Goal: Find specific page/section: Find specific page/section

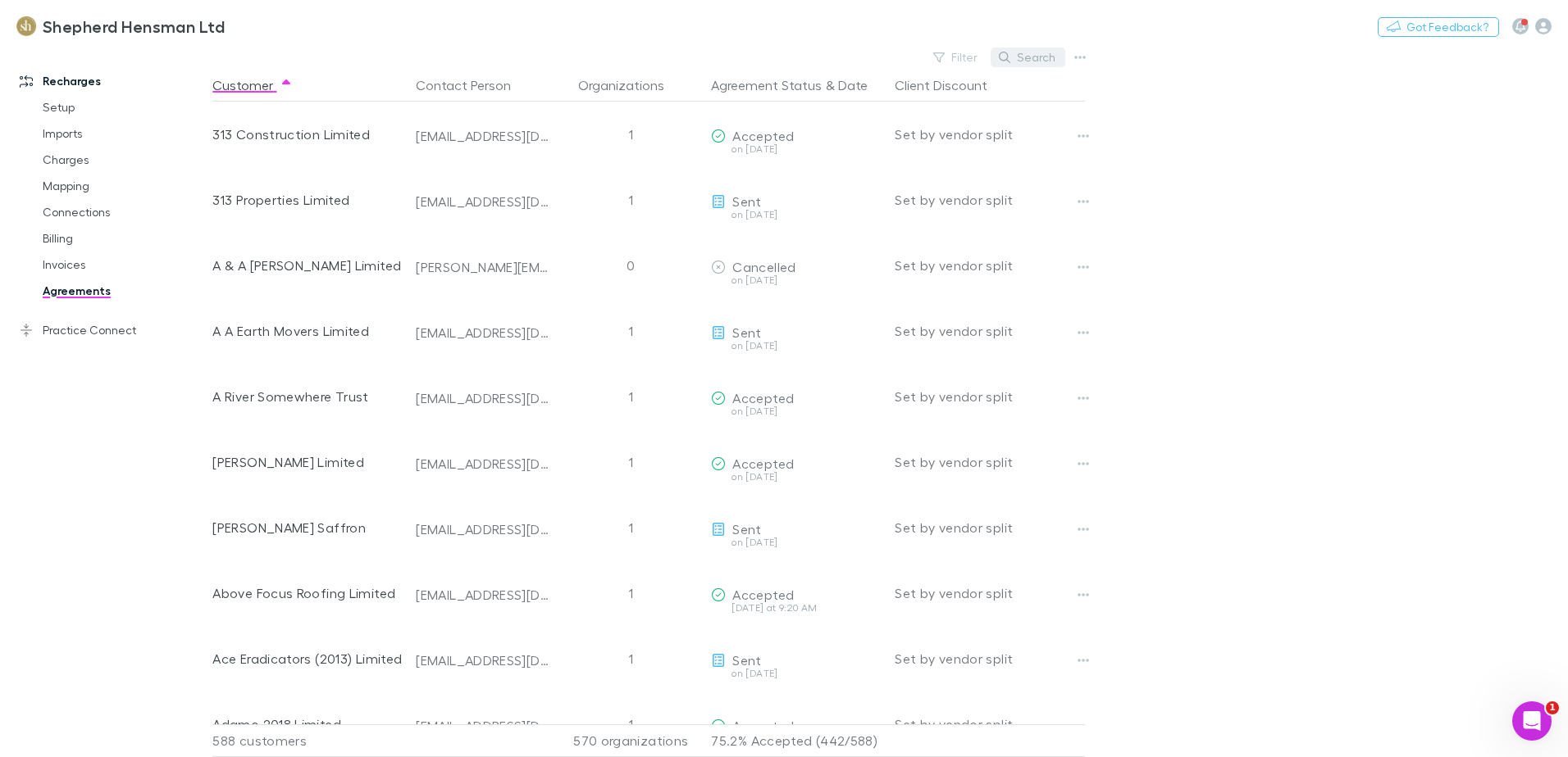
click at [1044, 58] on button "Search" at bounding box center [1027, 57] width 74 height 19
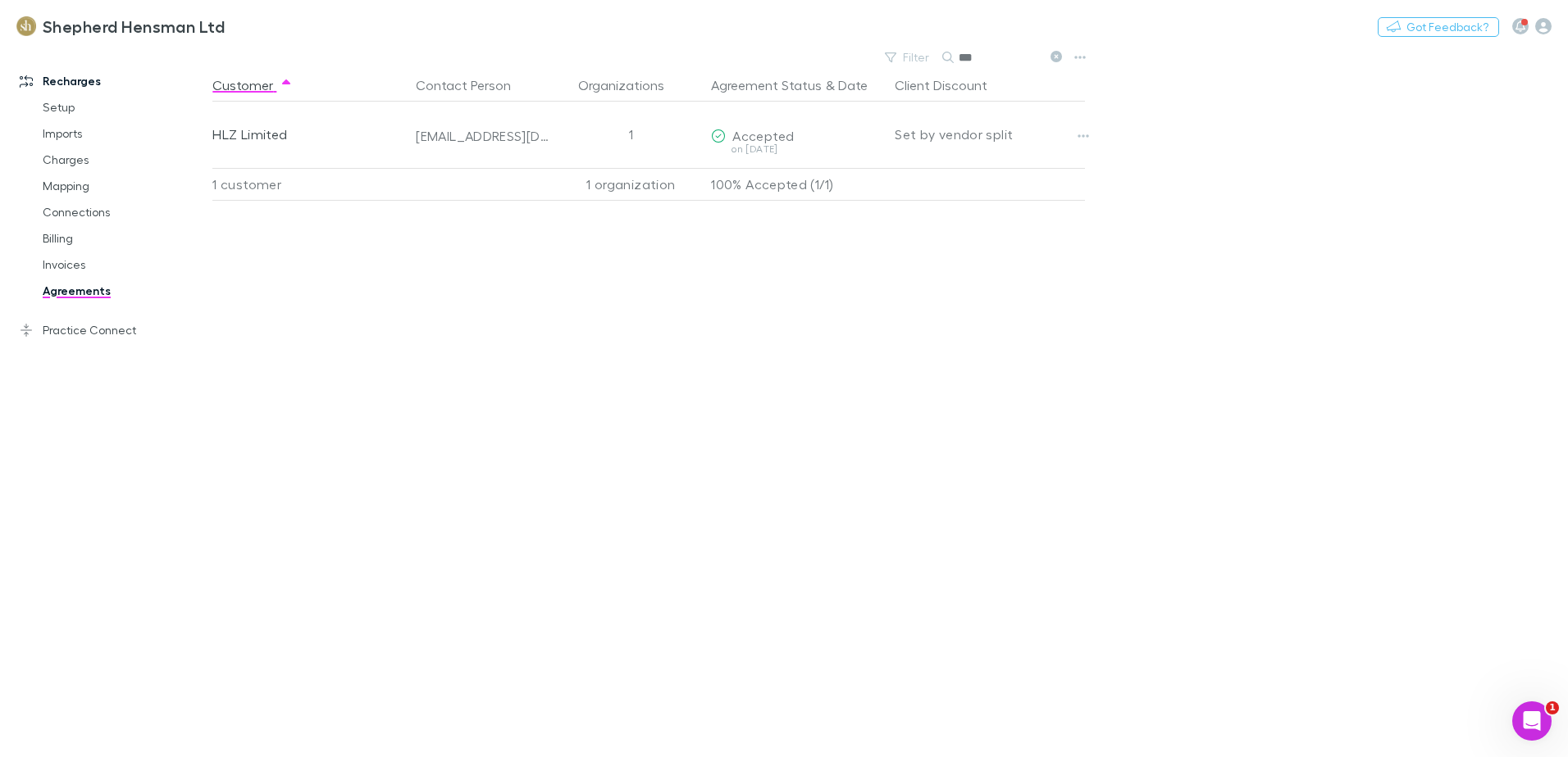
type input "***"
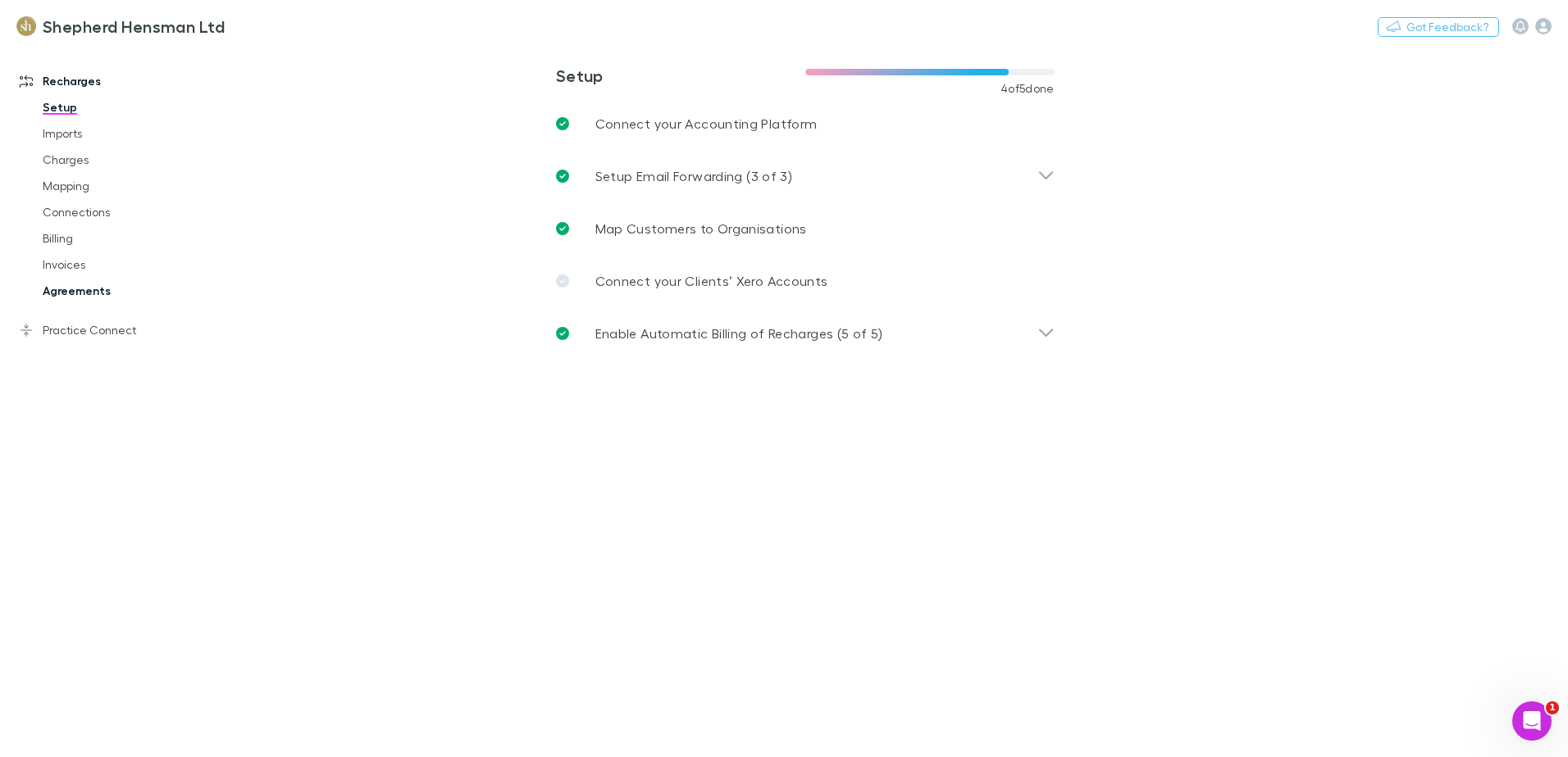
drag, startPoint x: 84, startPoint y: 294, endPoint x: 149, endPoint y: 271, distance: 68.9
click at [84, 294] on link "Agreements" at bounding box center [124, 290] width 195 height 26
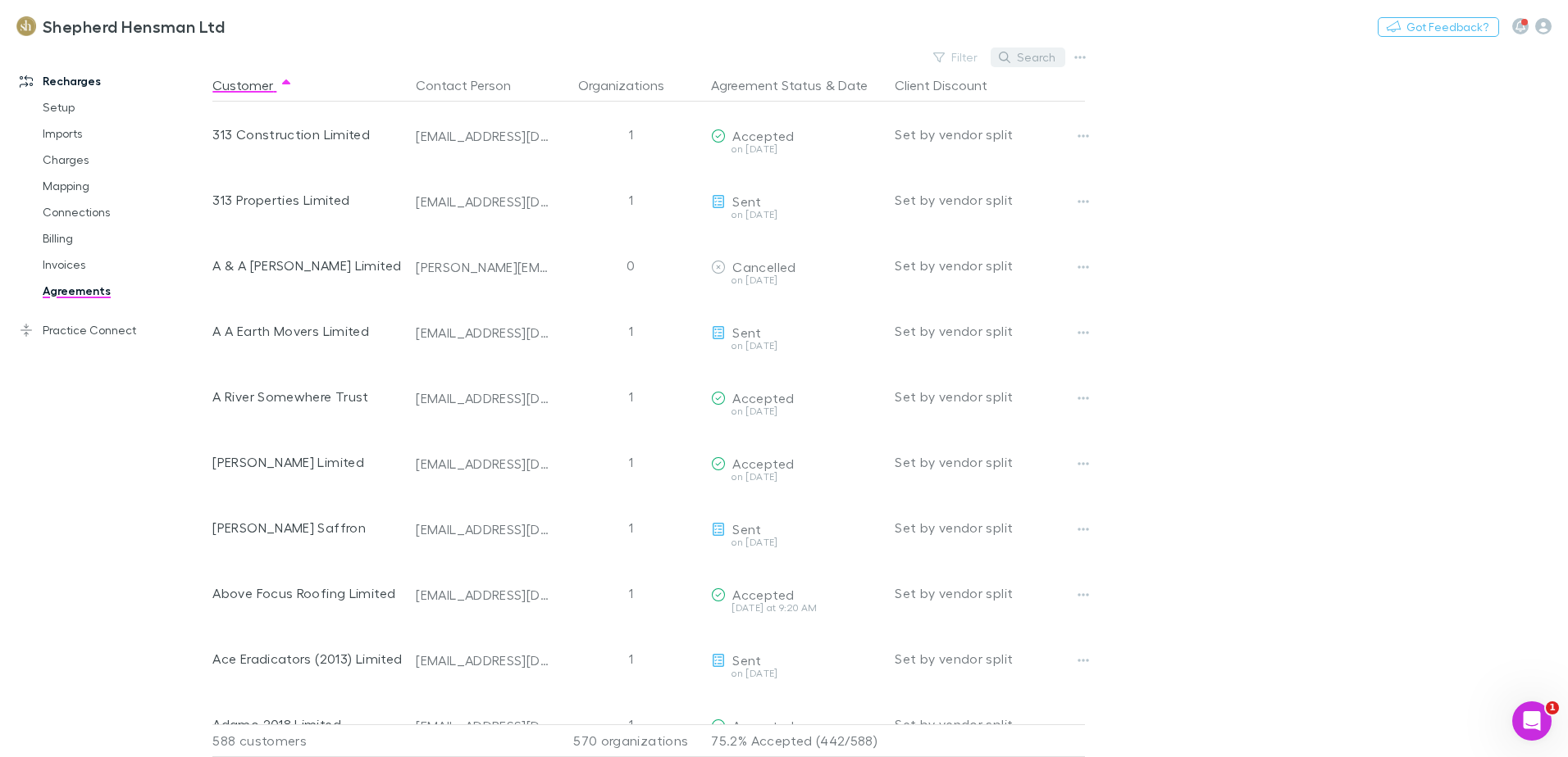
click at [1030, 59] on button "Search" at bounding box center [1027, 57] width 74 height 19
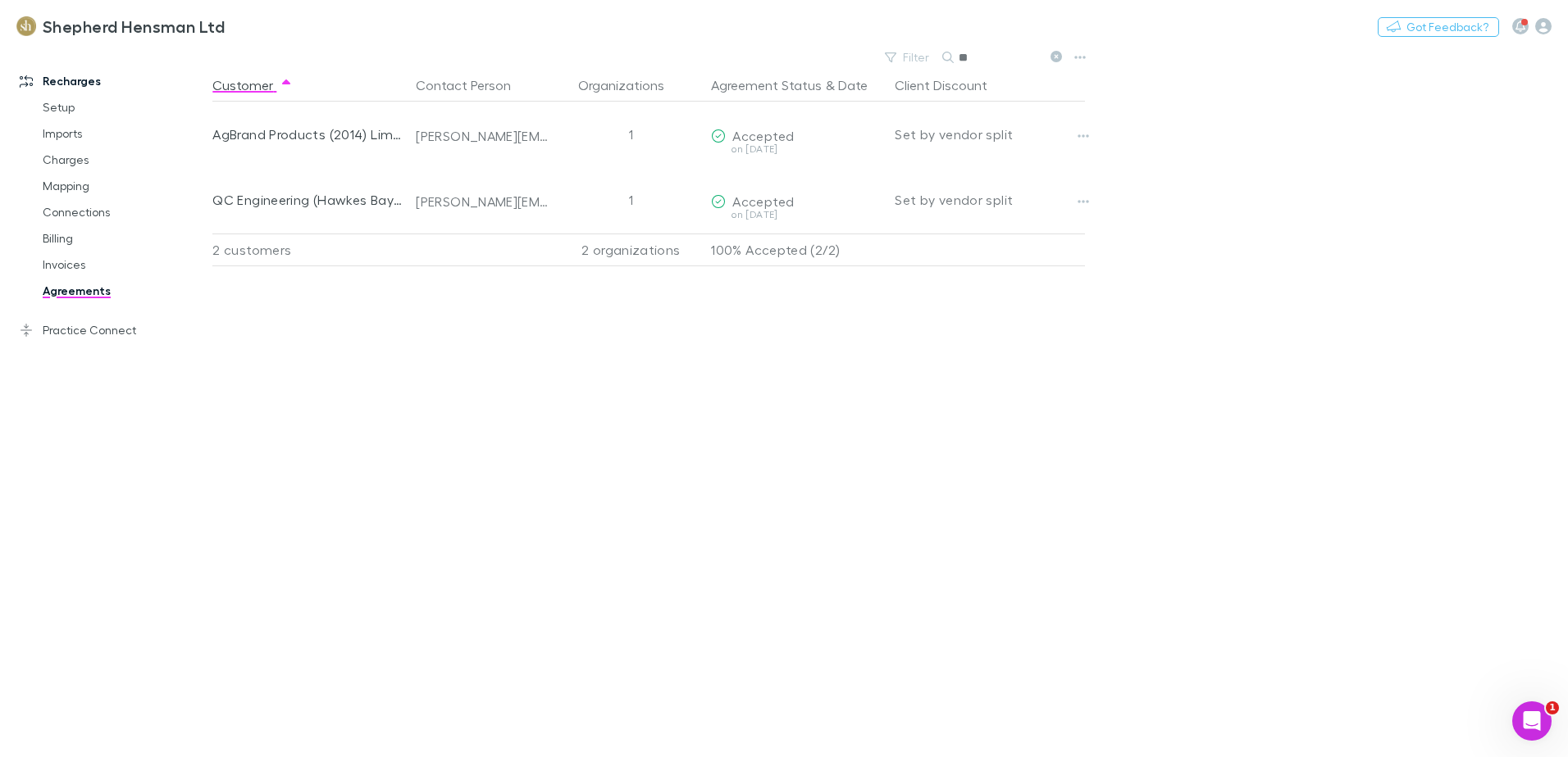
type input "*"
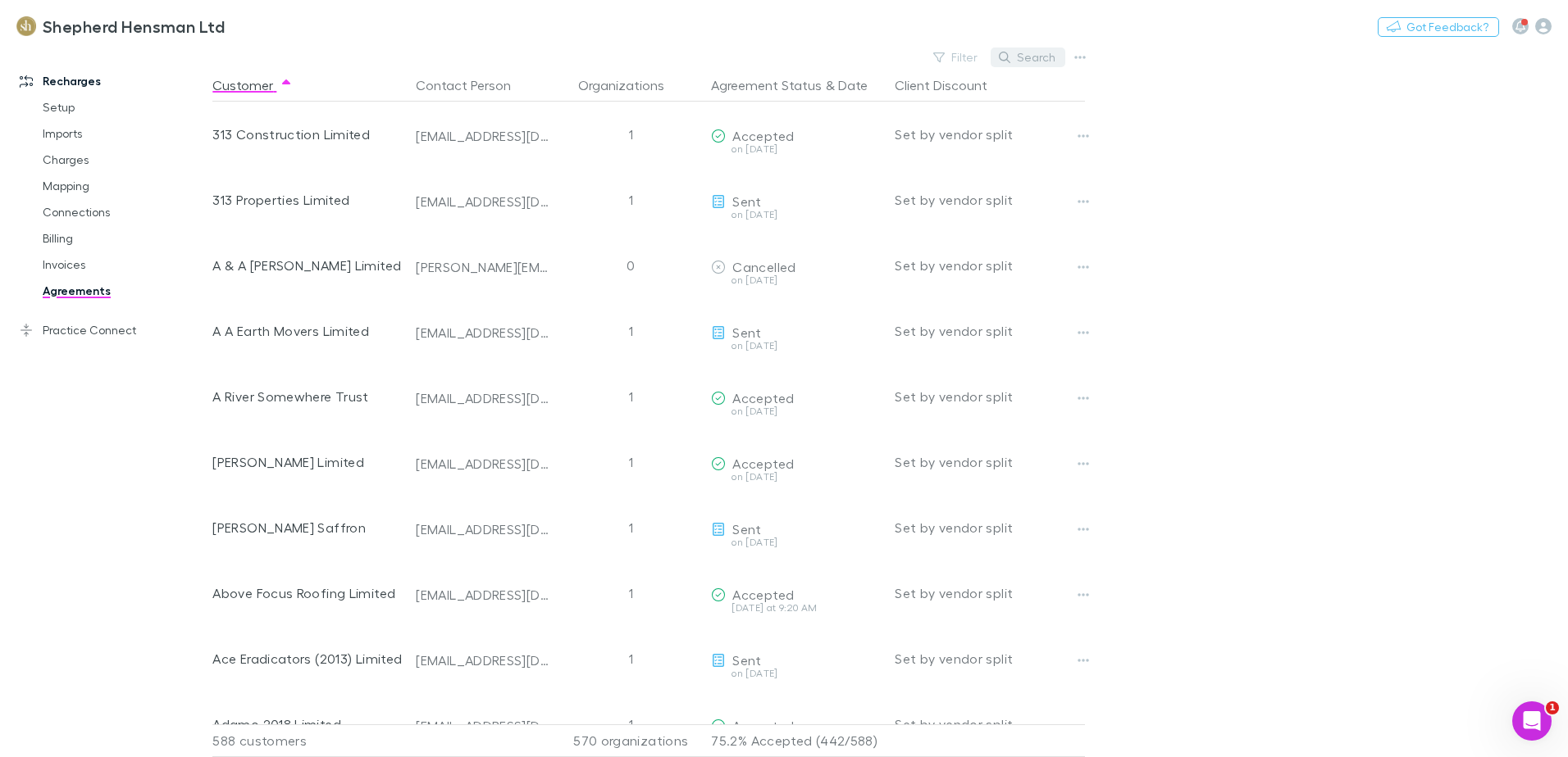
click at [1035, 53] on button "Search" at bounding box center [1027, 57] width 74 height 19
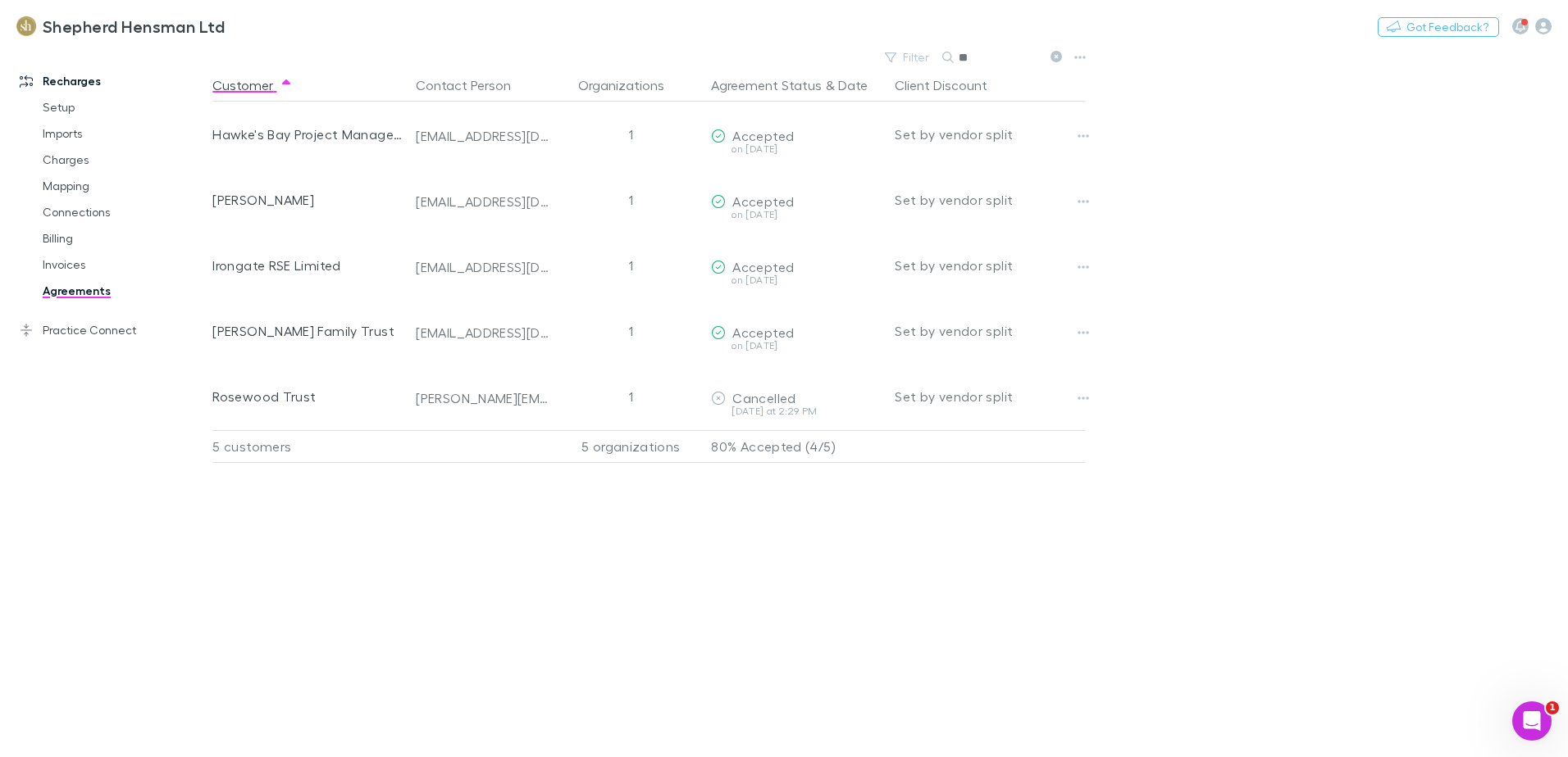
type input "*"
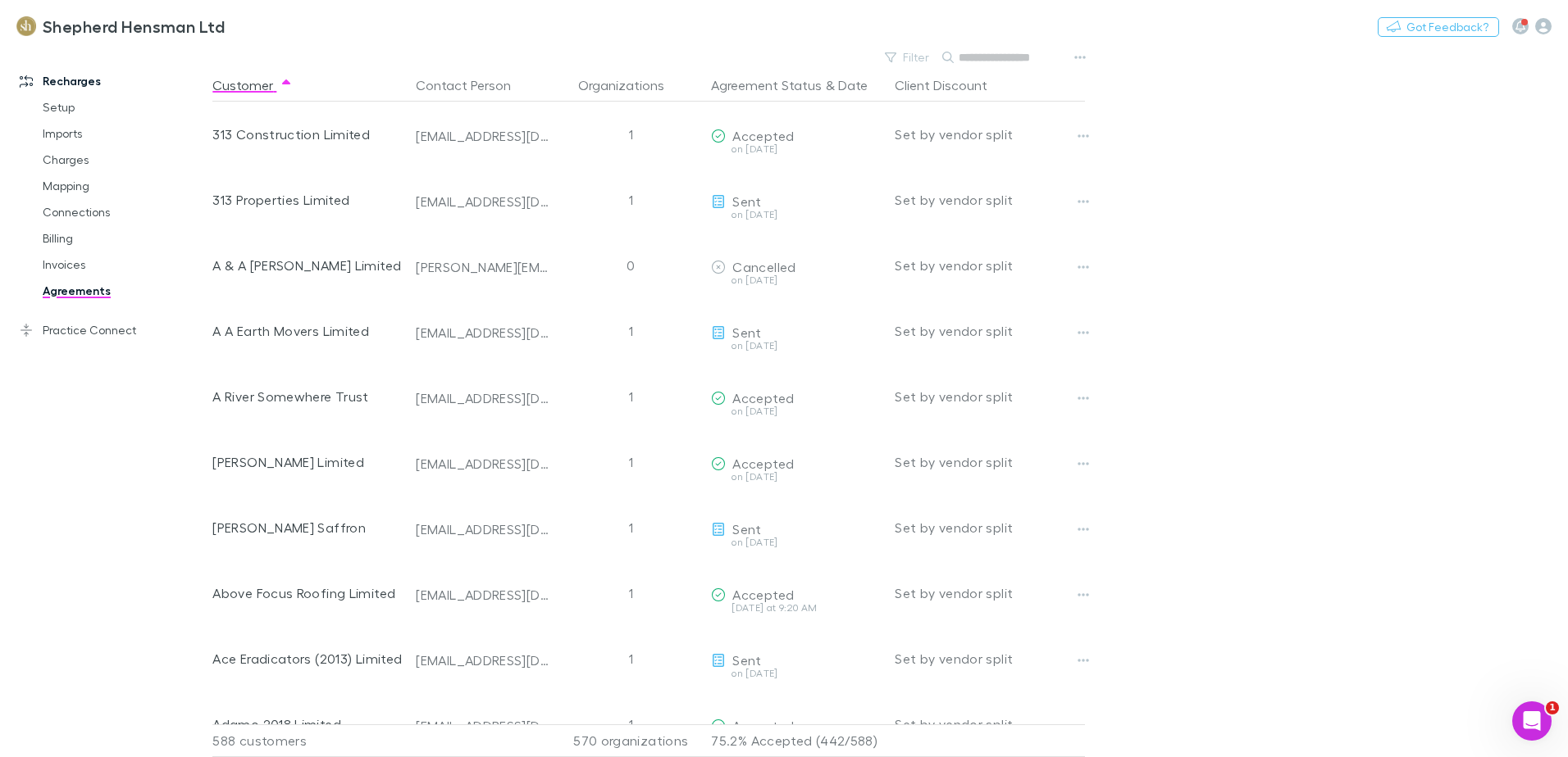
type input "*"
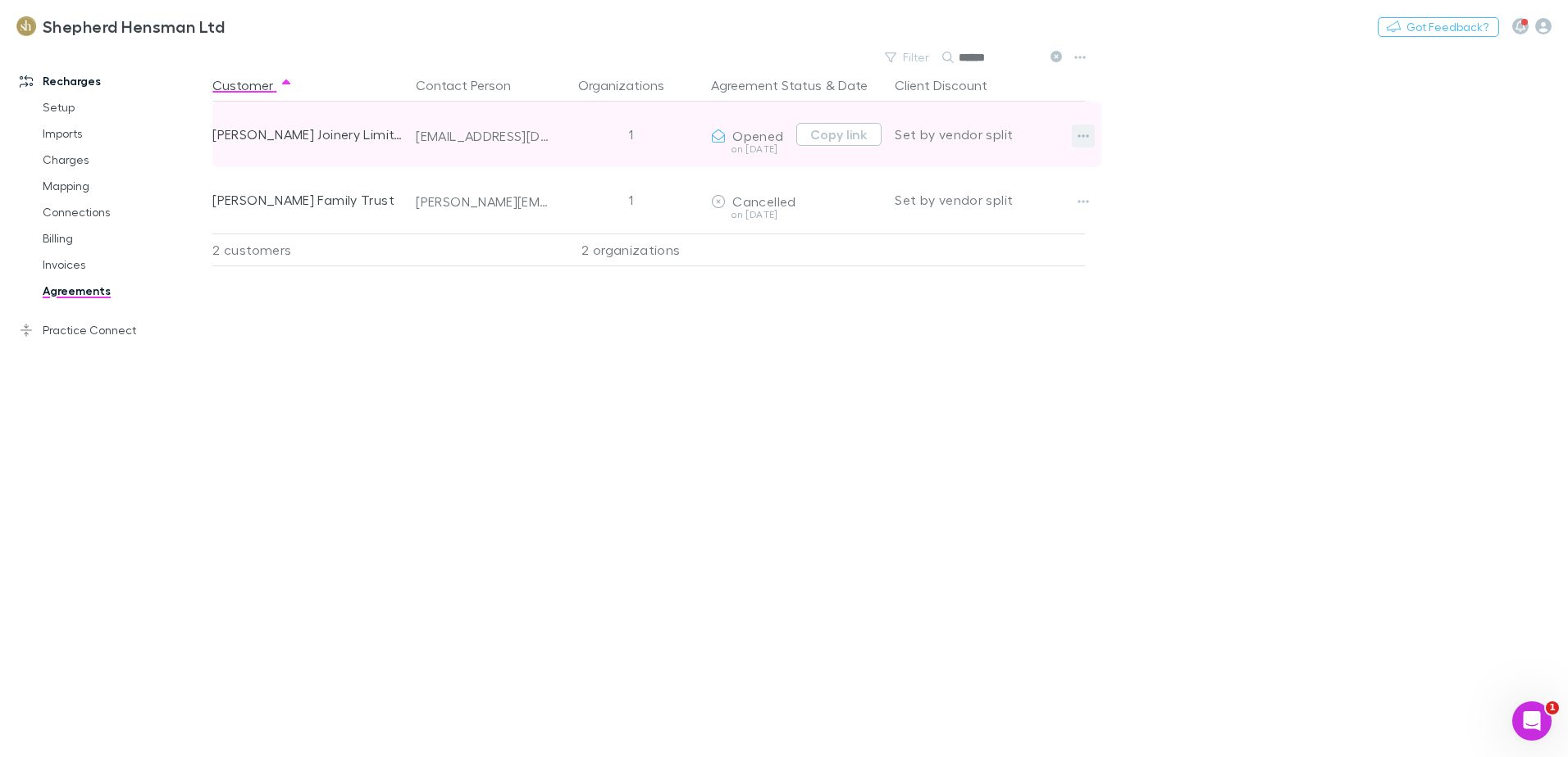
type input "******"
click at [1080, 137] on icon "button" at bounding box center [1084, 135] width 12 height 3
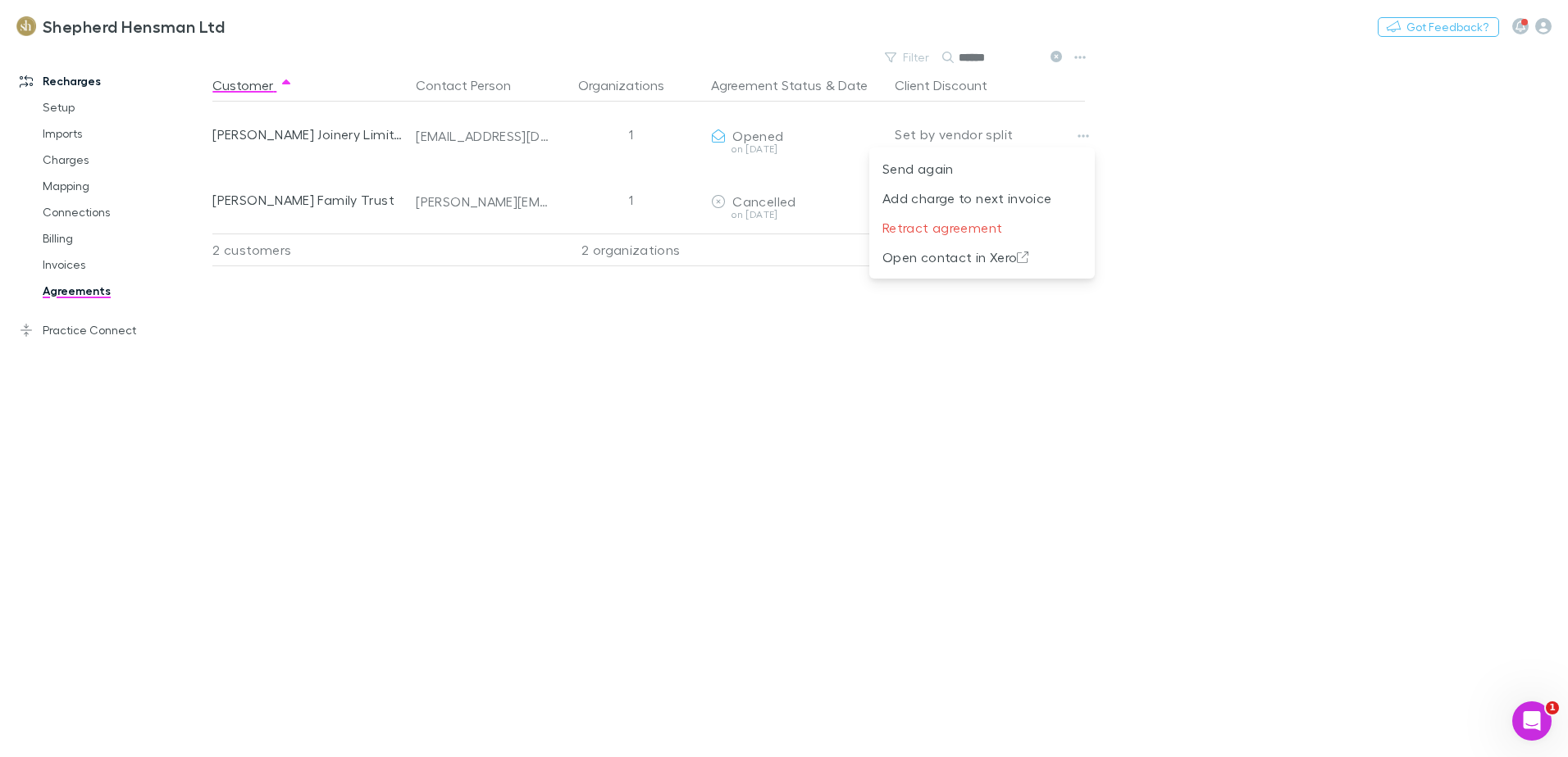
click at [1259, 476] on div at bounding box center [784, 378] width 1568 height 757
drag, startPoint x: 919, startPoint y: 465, endPoint x: 896, endPoint y: 454, distance: 25.5
click at [919, 465] on div "Customer Contact Person Organizations Agreement Status & Date Client Discount […" at bounding box center [664, 413] width 902 height 688
drag, startPoint x: 925, startPoint y: 511, endPoint x: 842, endPoint y: 255, distance: 269.1
click at [919, 499] on div "Customer Contact Person Organizations Agreement Status & Date Client Discount […" at bounding box center [664, 413] width 902 height 688
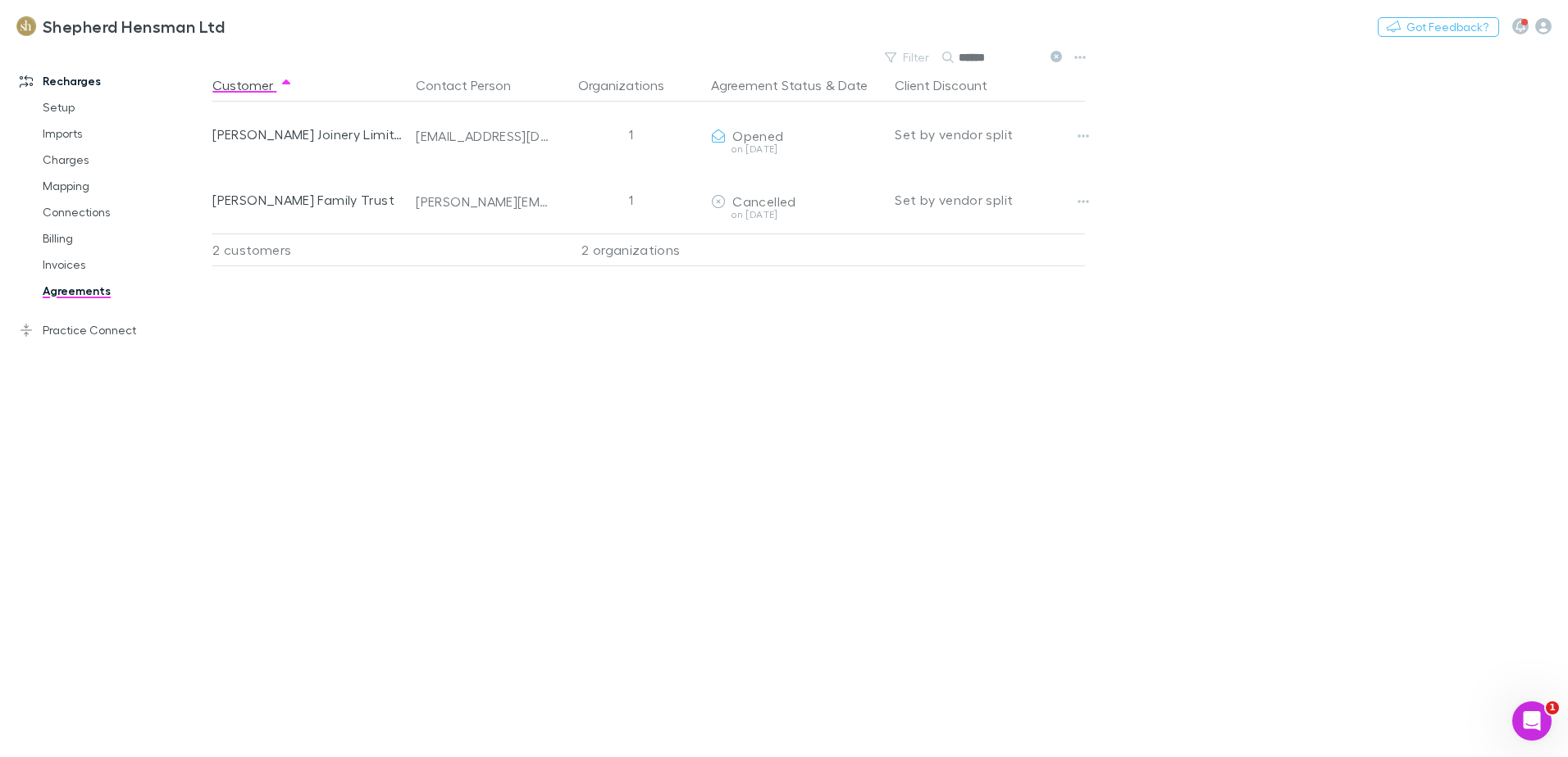
drag, startPoint x: 1493, startPoint y: 431, endPoint x: 1564, endPoint y: 367, distance: 95.6
click at [1492, 431] on main "Filter Search ****** Customer Contact Person Organizations Agreement Status & D…" at bounding box center [890, 401] width 1355 height 712
drag, startPoint x: 652, startPoint y: 565, endPoint x: 655, endPoint y: 554, distance: 11.4
click at [652, 561] on div "Customer Contact Person Organizations Agreement Status & Date Client Discount […" at bounding box center [664, 413] width 902 height 688
